Goal: Task Accomplishment & Management: Use online tool/utility

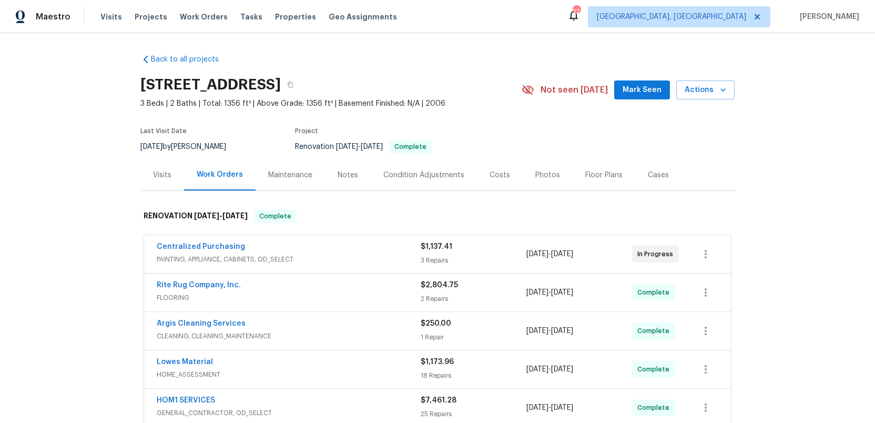
click at [543, 173] on div "Photos" at bounding box center [547, 175] width 25 height 11
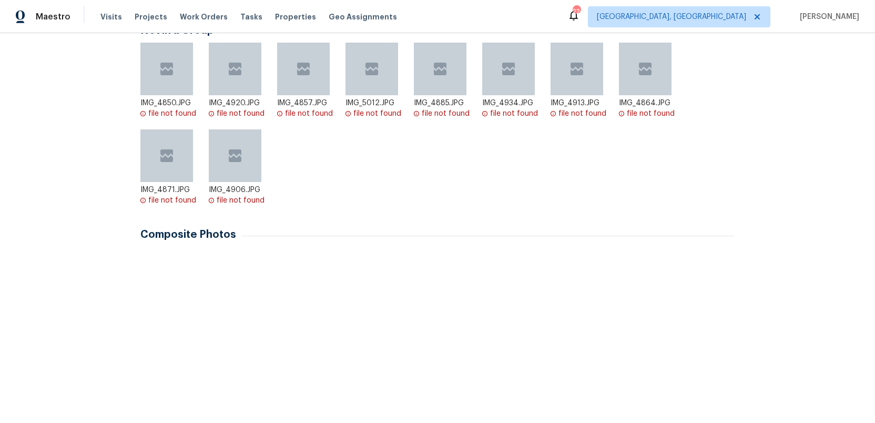
scroll to position [284, 0]
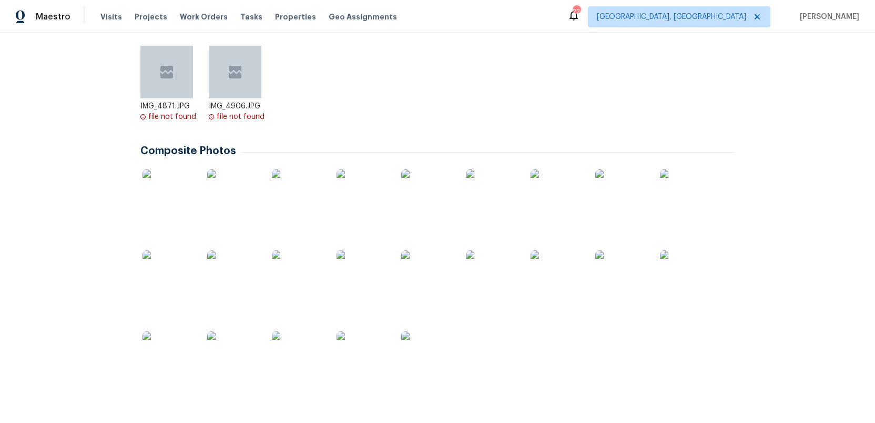
click at [169, 200] on img at bounding box center [168, 195] width 53 height 53
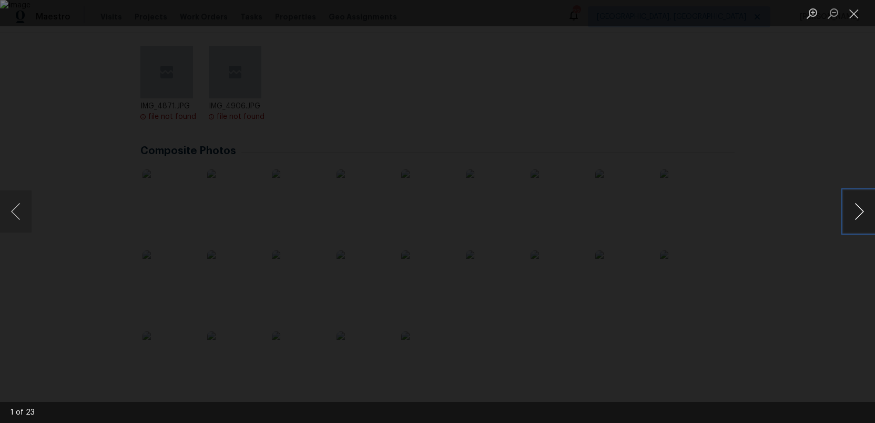
click at [857, 214] on button "Next image" at bounding box center [859, 211] width 32 height 42
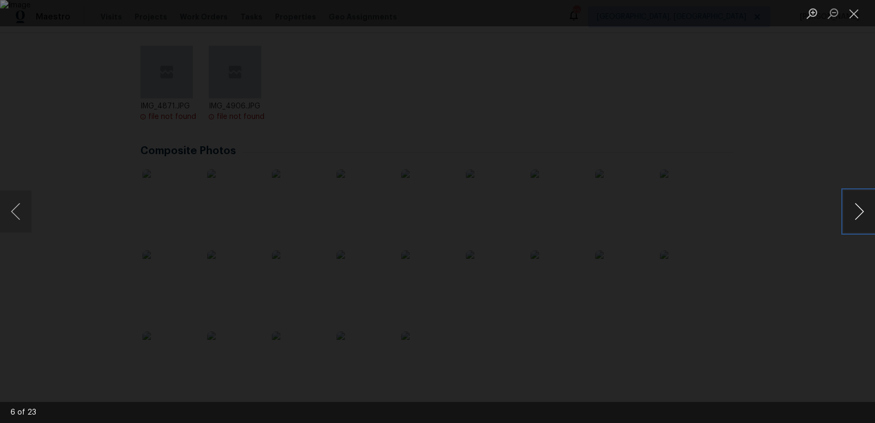
click at [857, 214] on button "Next image" at bounding box center [859, 211] width 32 height 42
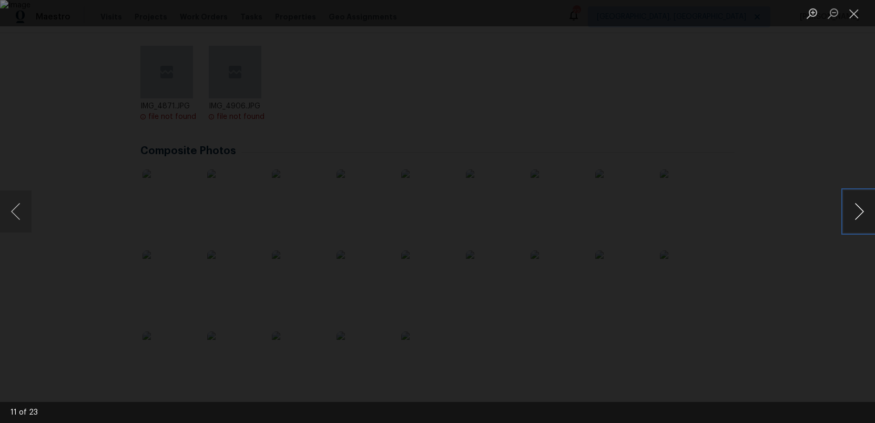
click at [857, 214] on button "Next image" at bounding box center [859, 211] width 32 height 42
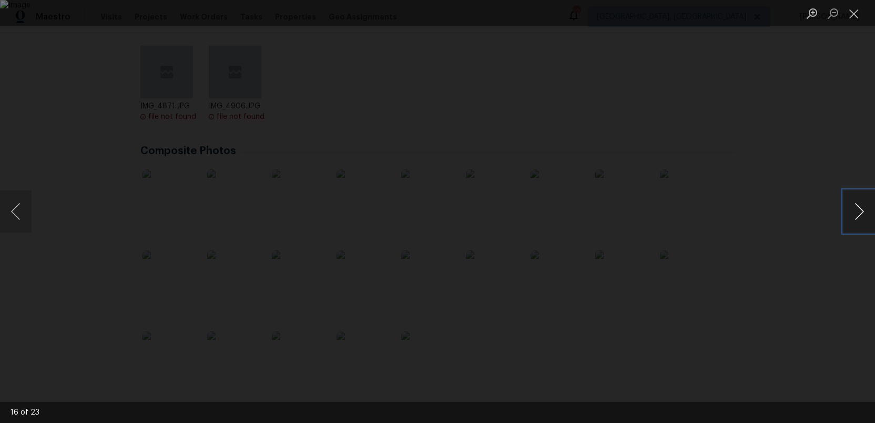
click at [857, 214] on button "Next image" at bounding box center [859, 211] width 32 height 42
click at [852, 214] on button "Next image" at bounding box center [859, 211] width 32 height 42
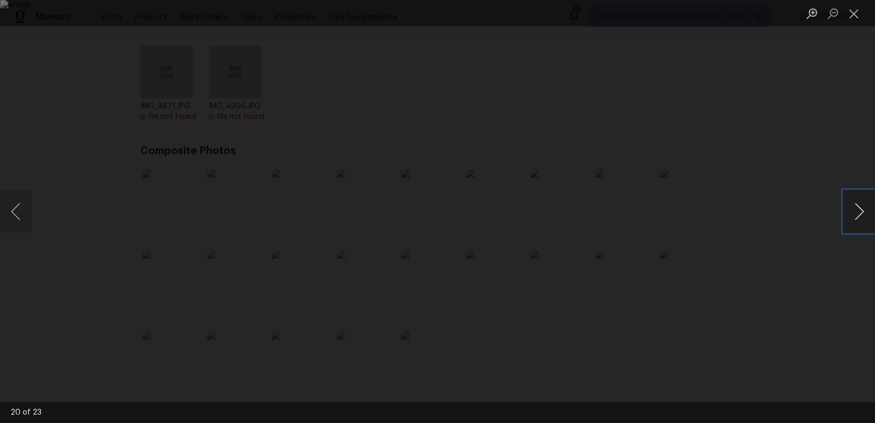
click at [852, 213] on button "Next image" at bounding box center [859, 211] width 32 height 42
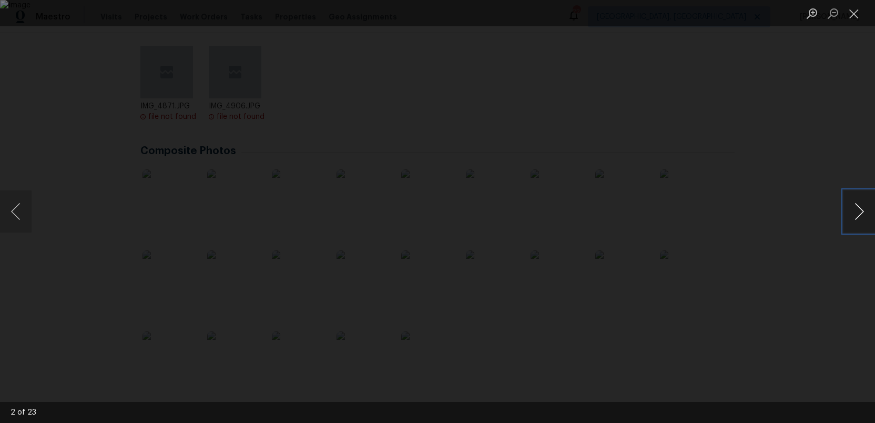
click at [852, 213] on button "Next image" at bounding box center [859, 211] width 32 height 42
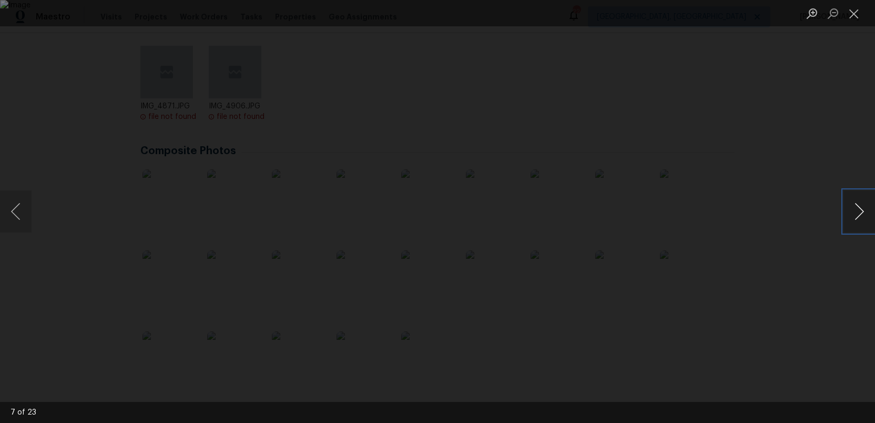
click at [852, 213] on button "Next image" at bounding box center [859, 211] width 32 height 42
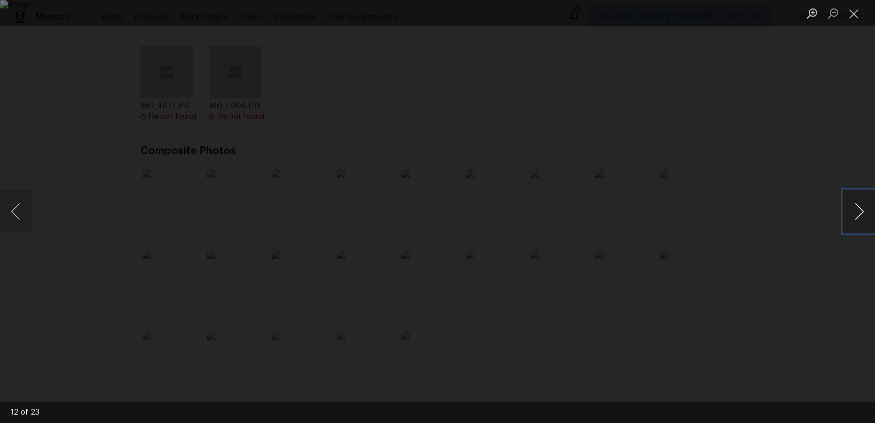
click at [852, 213] on button "Next image" at bounding box center [859, 211] width 32 height 42
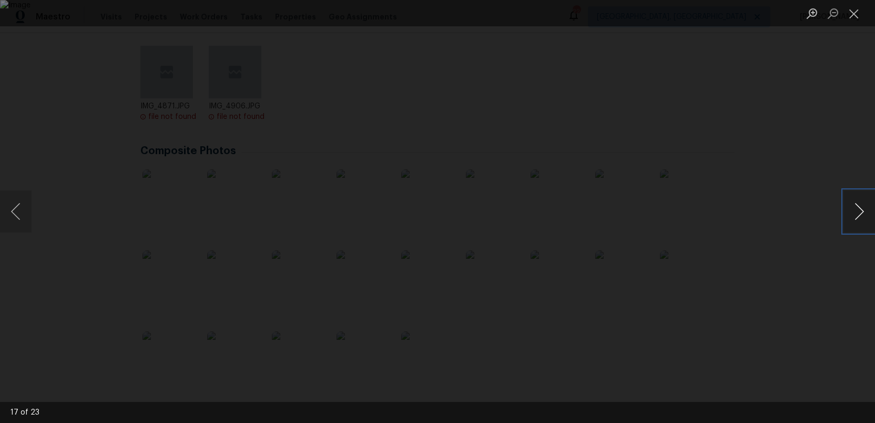
click at [852, 213] on button "Next image" at bounding box center [859, 211] width 32 height 42
click at [852, 18] on button "Close lightbox" at bounding box center [853, 13] width 21 height 18
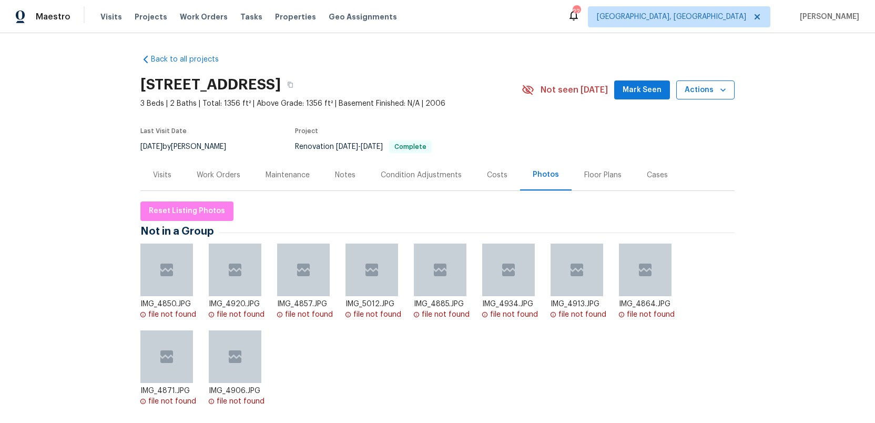
click at [708, 94] on span "Actions" at bounding box center [705, 90] width 42 height 13
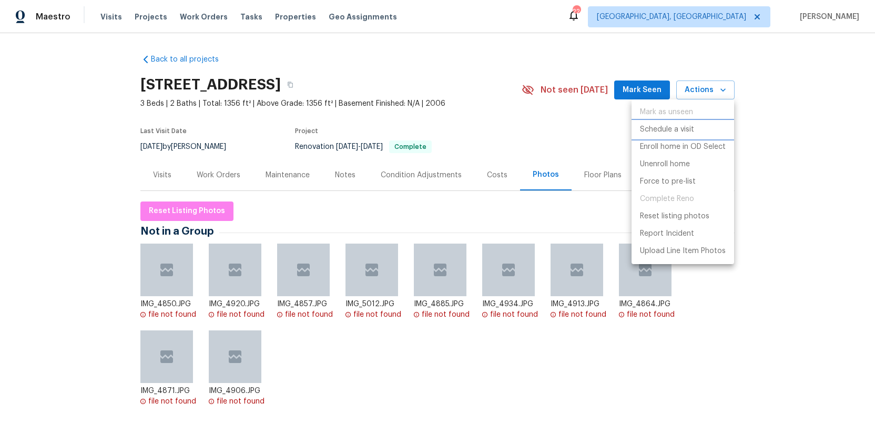
click at [664, 125] on p "Schedule a visit" at bounding box center [667, 129] width 54 height 11
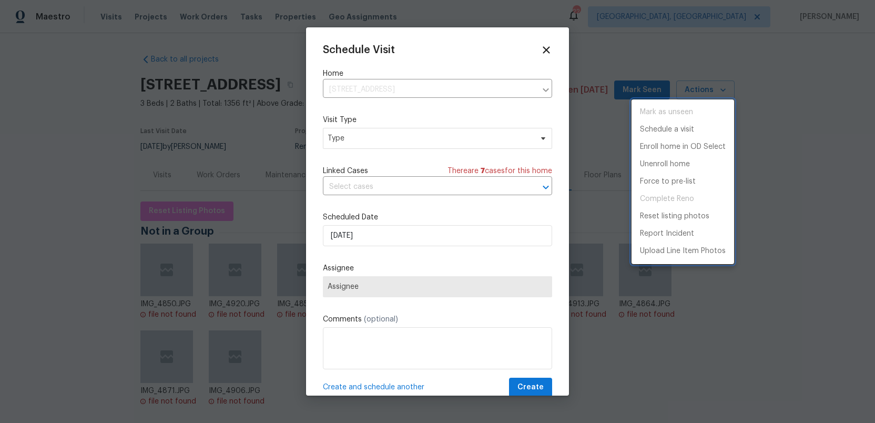
click at [421, 141] on div at bounding box center [437, 211] width 875 height 423
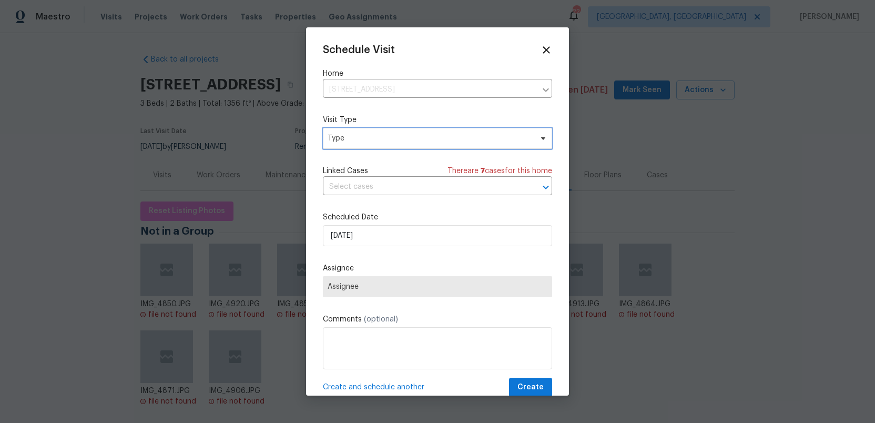
click at [421, 141] on span "Type" at bounding box center [429, 138] width 204 height 11
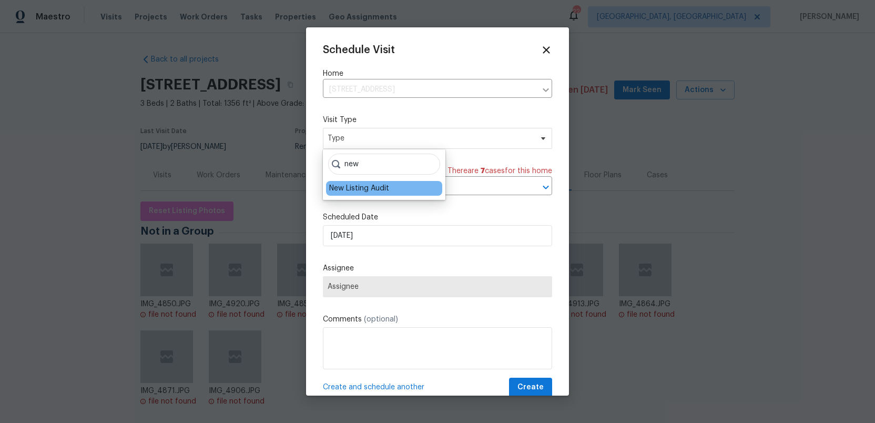
type input "new"
click at [381, 187] on div "New Listing Audit" at bounding box center [359, 188] width 60 height 11
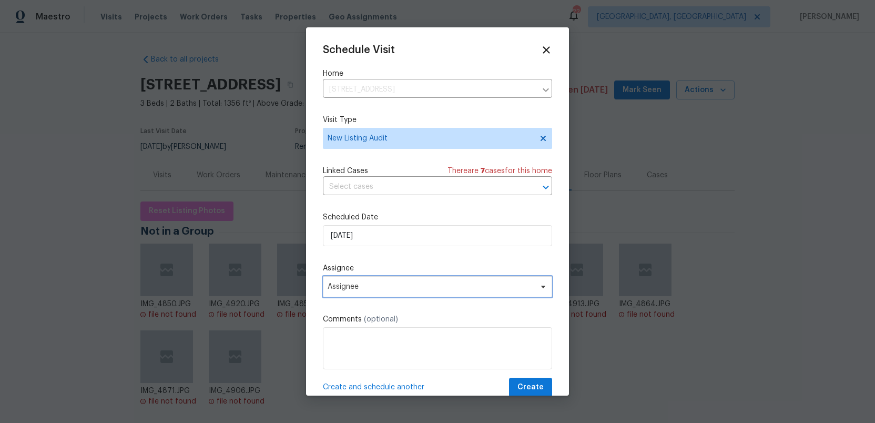
click at [373, 285] on span "Assignee" at bounding box center [430, 286] width 206 height 8
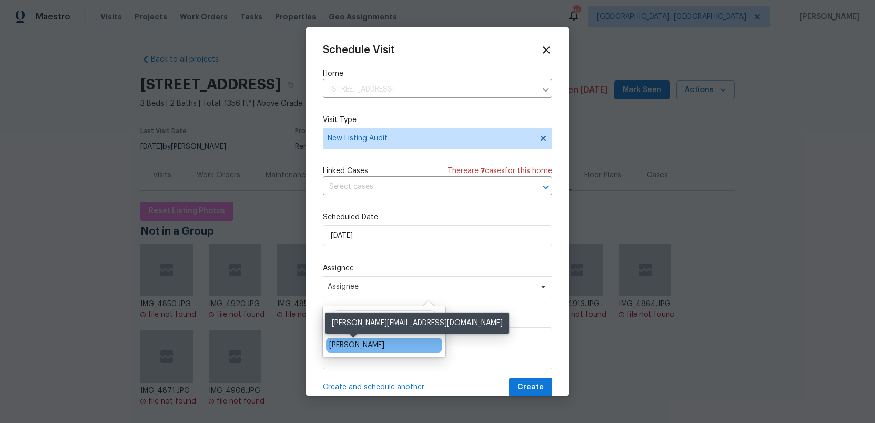
type input "ruth"
click at [361, 344] on div "[PERSON_NAME]" at bounding box center [356, 345] width 55 height 11
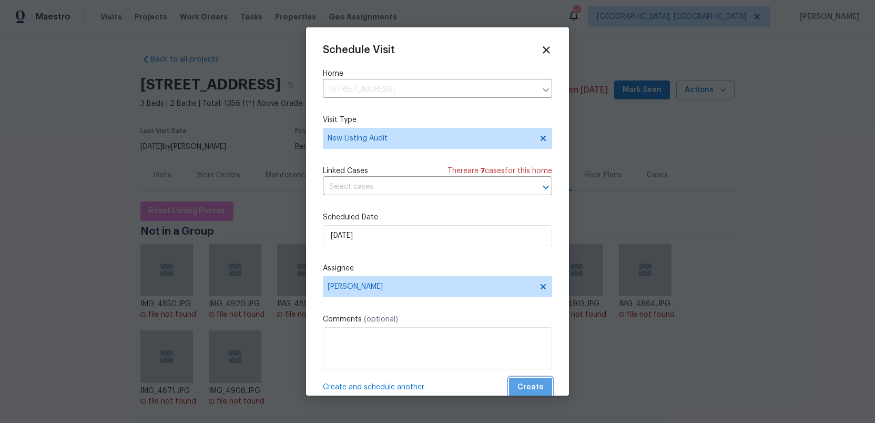
click at [533, 388] on span "Create" at bounding box center [530, 387] width 26 height 13
